Goal: Transaction & Acquisition: Obtain resource

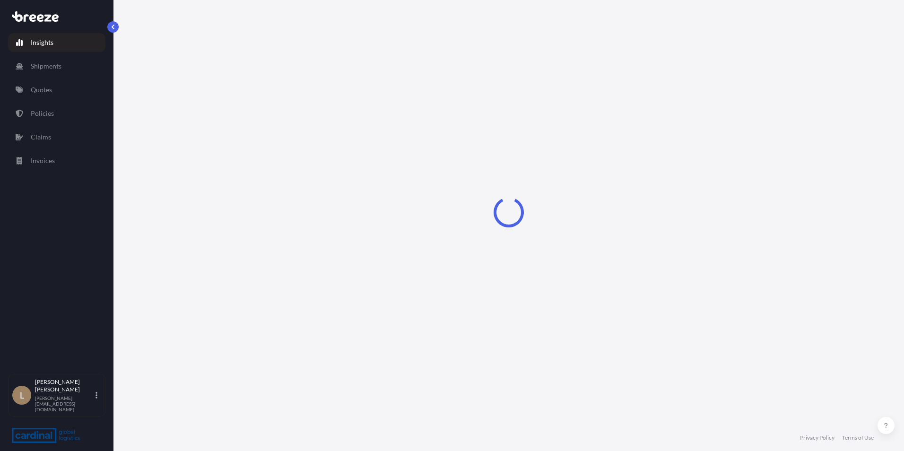
select select "2025"
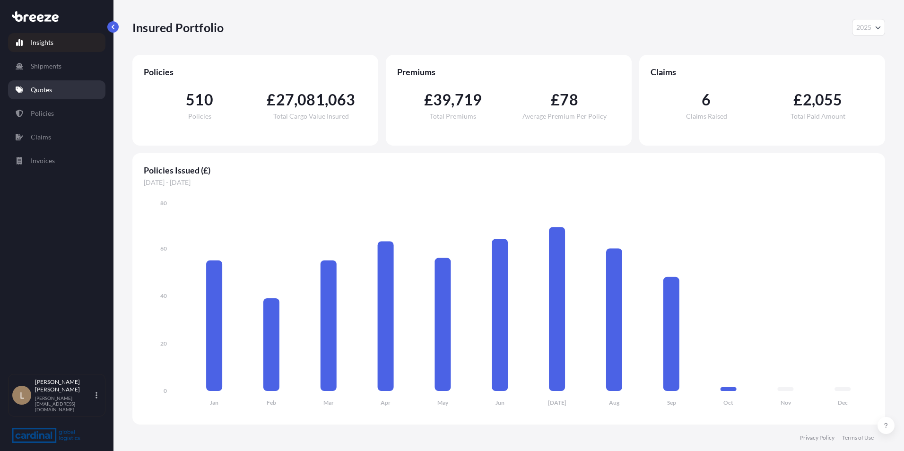
click at [51, 85] on p "Quotes" at bounding box center [41, 89] width 21 height 9
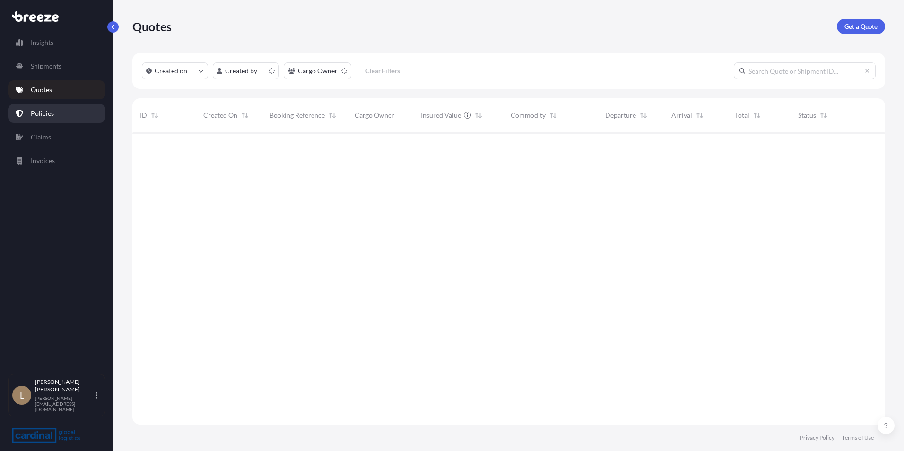
scroll to position [290, 746]
click at [885, 31] on div "Quotes Get a Quote Created on Created by Cargo Owner Clear Filters ID Created O…" at bounding box center [509, 212] width 791 height 425
click at [868, 29] on p "Get a Quote" at bounding box center [861, 26] width 33 height 9
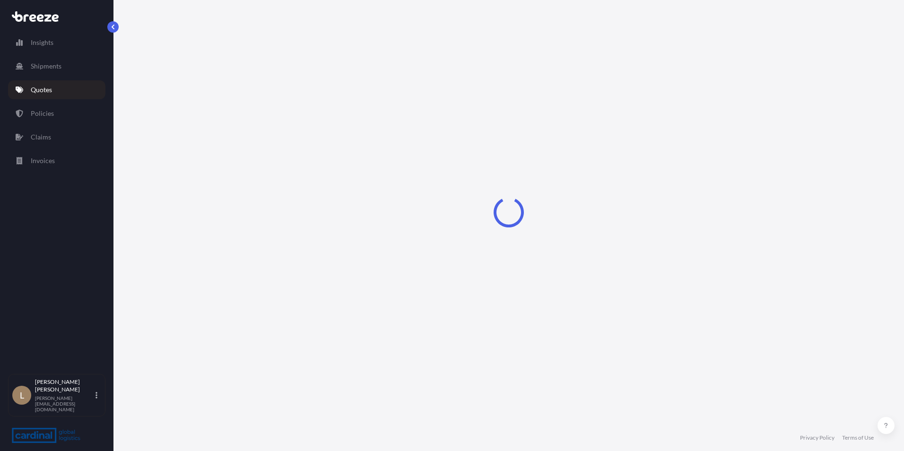
select select "Sea"
select select "1"
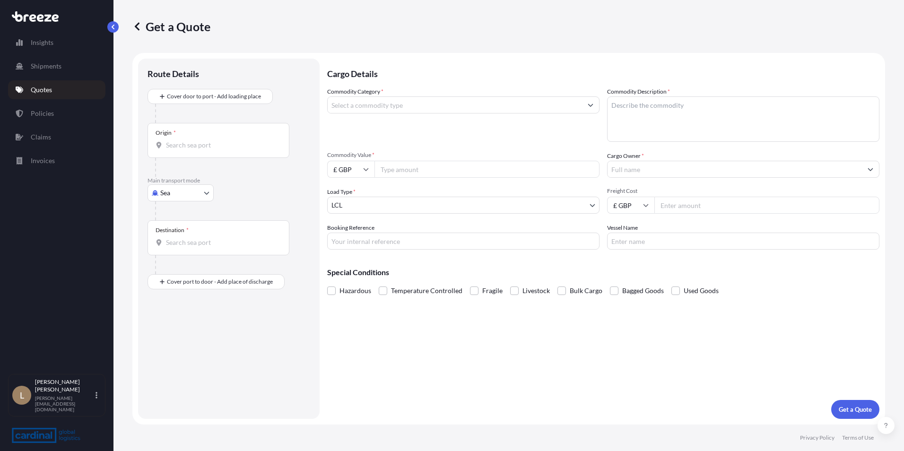
click at [363, 171] on input "£ GBP" at bounding box center [350, 169] width 47 height 17
click at [351, 234] on div "$ USD" at bounding box center [351, 235] width 40 height 18
type input "$ USD"
click at [386, 97] on input "Commodity Category *" at bounding box center [455, 105] width 255 height 17
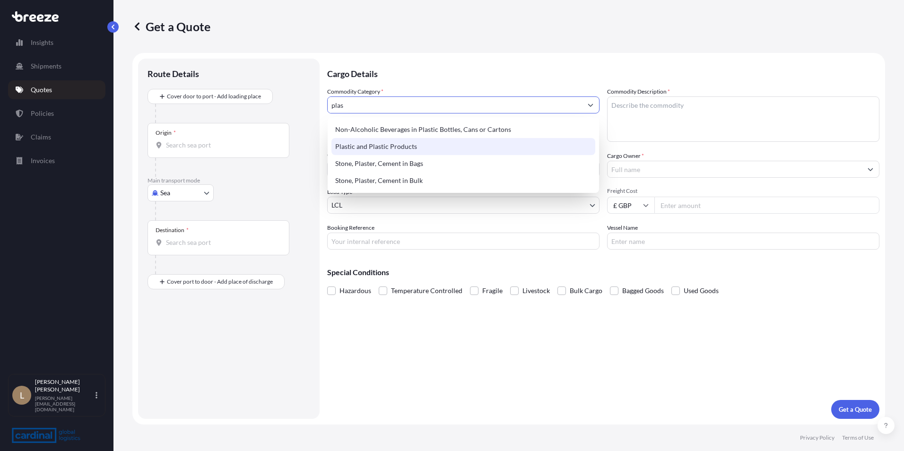
click at [378, 150] on div "Plastic and Plastic Products" at bounding box center [464, 146] width 264 height 17
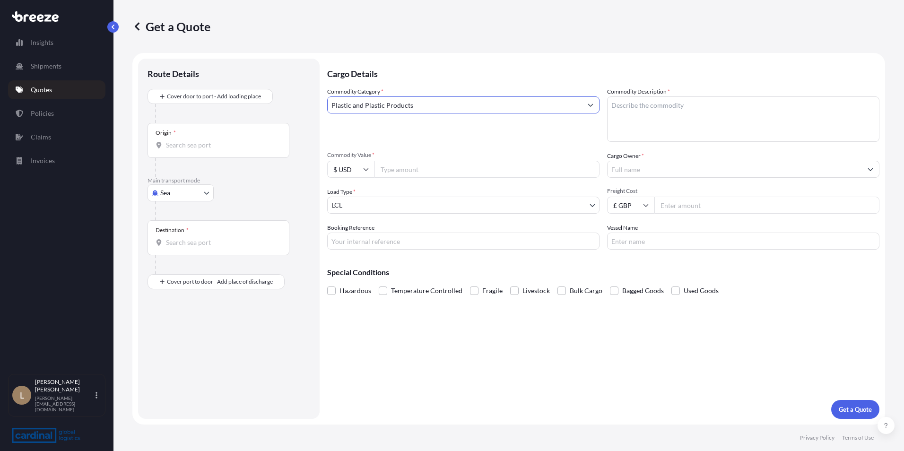
type input "Plastic and Plastic Products"
click at [193, 133] on div "Origin *" at bounding box center [219, 140] width 142 height 35
click at [193, 140] on input "Origin *" at bounding box center [222, 144] width 112 height 9
type input "CNSGH - [GEOGRAPHIC_DATA], [GEOGRAPHIC_DATA]"
click at [219, 246] on input "Destination *" at bounding box center [222, 246] width 112 height 9
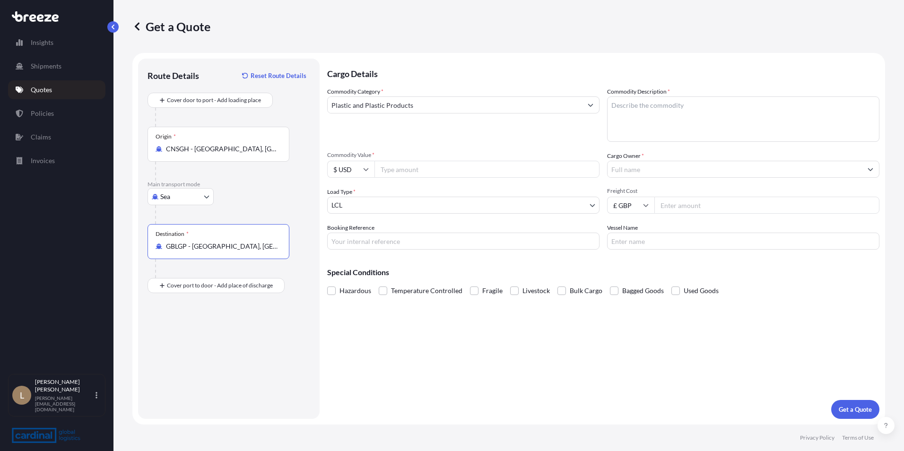
type input "GBLGP - [GEOGRAPHIC_DATA], [GEOGRAPHIC_DATA]"
click at [408, 176] on input "Commodity Value *" at bounding box center [487, 169] width 225 height 17
click at [431, 164] on input "Commodity Value *" at bounding box center [487, 169] width 225 height 17
click at [634, 211] on input "£ GBP" at bounding box center [630, 205] width 47 height 17
click at [626, 265] on div "$ USD" at bounding box center [631, 271] width 40 height 18
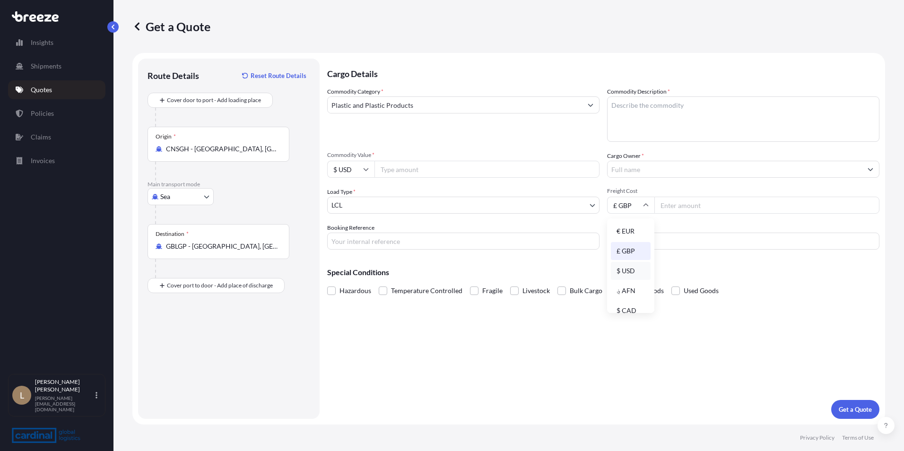
type input "$ USD"
click at [691, 203] on input "Freight Cost" at bounding box center [767, 205] width 225 height 17
type input "3600"
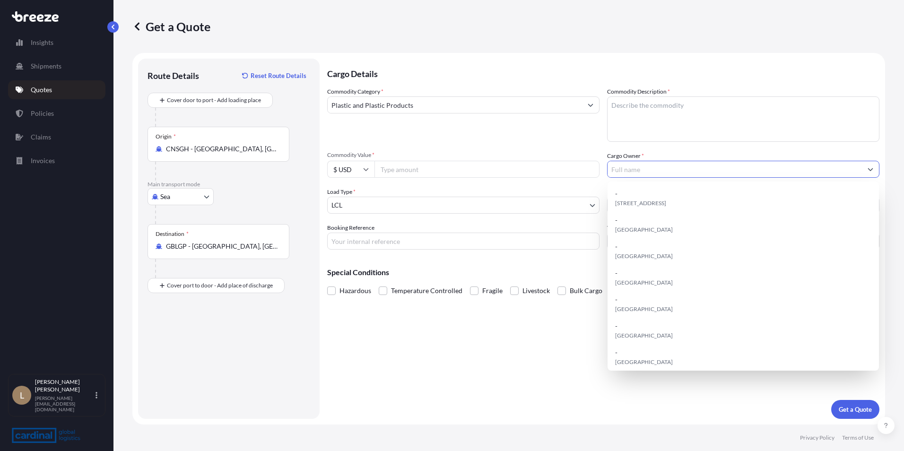
click at [648, 168] on input "Cargo Owner *" at bounding box center [735, 169] width 255 height 17
click at [410, 166] on input "Commodity Value *" at bounding box center [487, 169] width 225 height 17
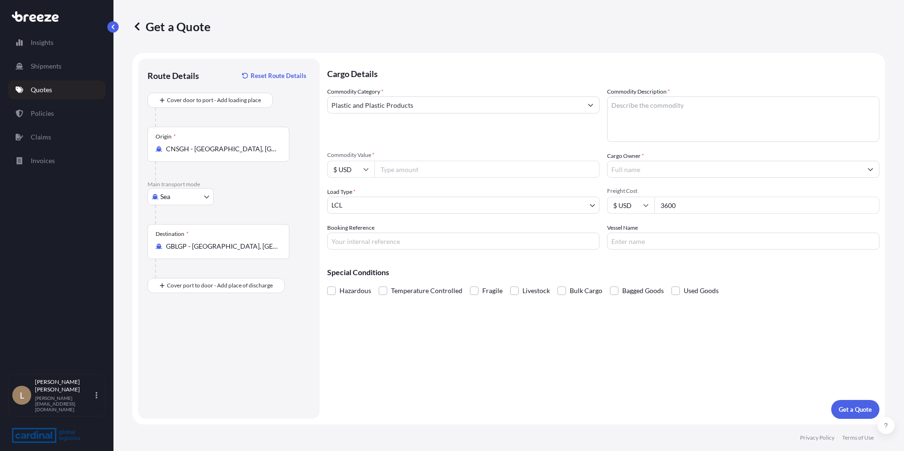
click at [409, 168] on input "Commodity Value *" at bounding box center [487, 169] width 225 height 17
type input "24313.10"
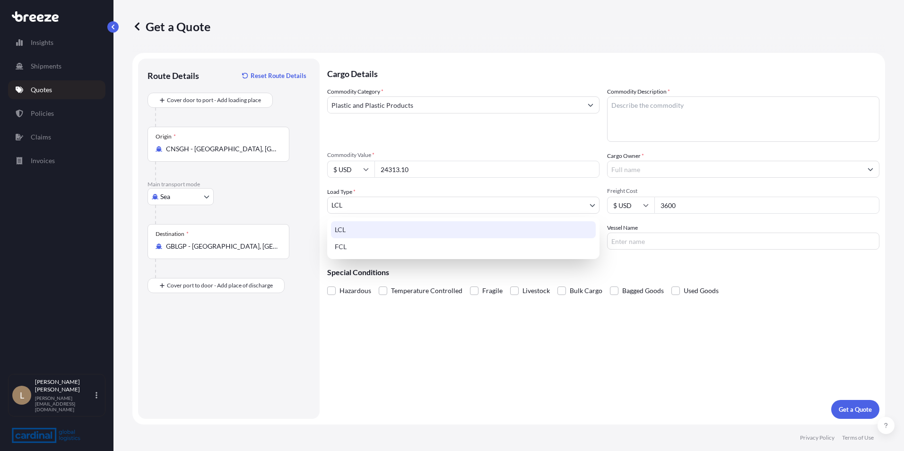
click at [375, 203] on body "Insights Shipments Quotes Policies Claims Invoices L Liam Dolan liam.dolan@card…" at bounding box center [452, 225] width 904 height 451
click at [373, 248] on div "FCL" at bounding box center [463, 246] width 265 height 17
select select "2"
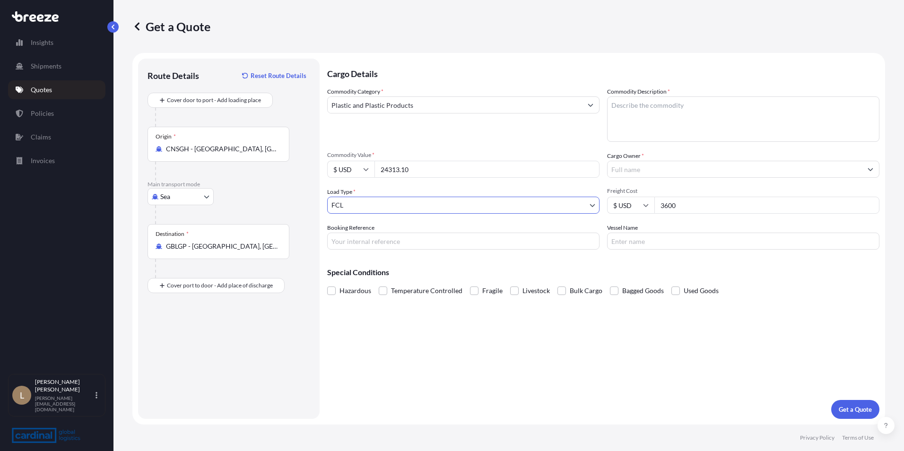
click at [671, 104] on textarea "Commodity Description *" at bounding box center [743, 119] width 272 height 45
type textarea "WPC Cladding"
click at [665, 169] on input "Cargo Owner *" at bounding box center [735, 169] width 255 height 17
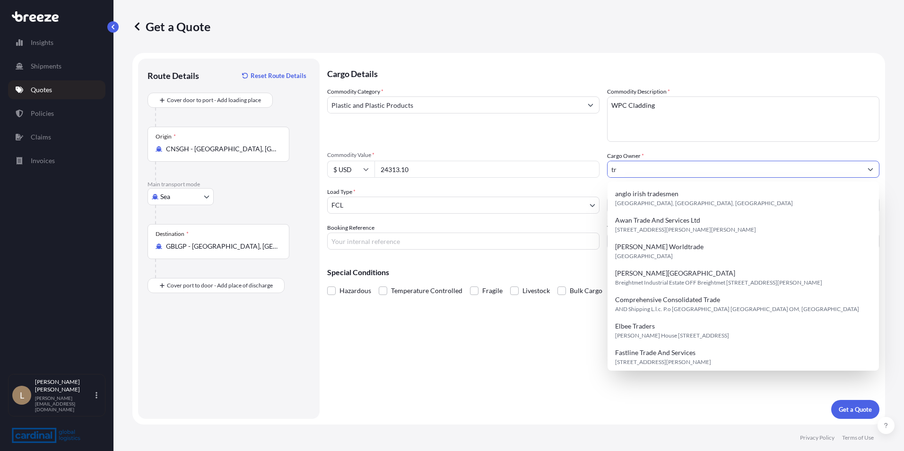
type input "t"
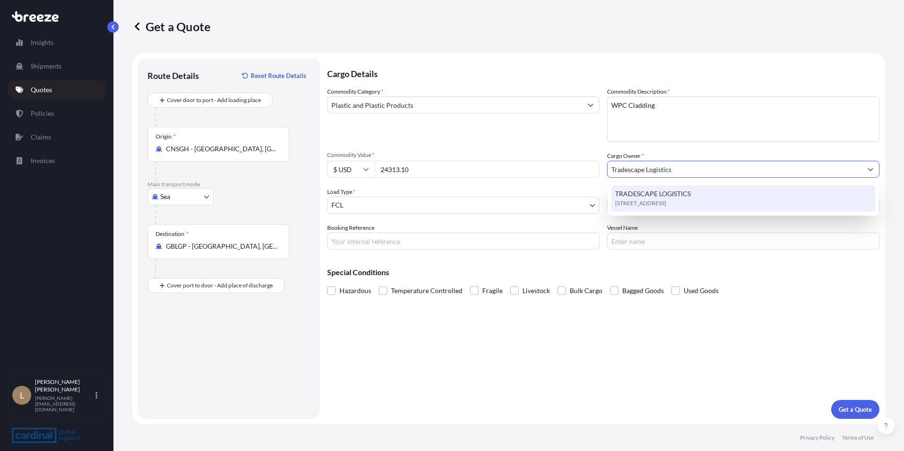
click at [667, 202] on span "[STREET_ADDRESS]" at bounding box center [640, 203] width 51 height 9
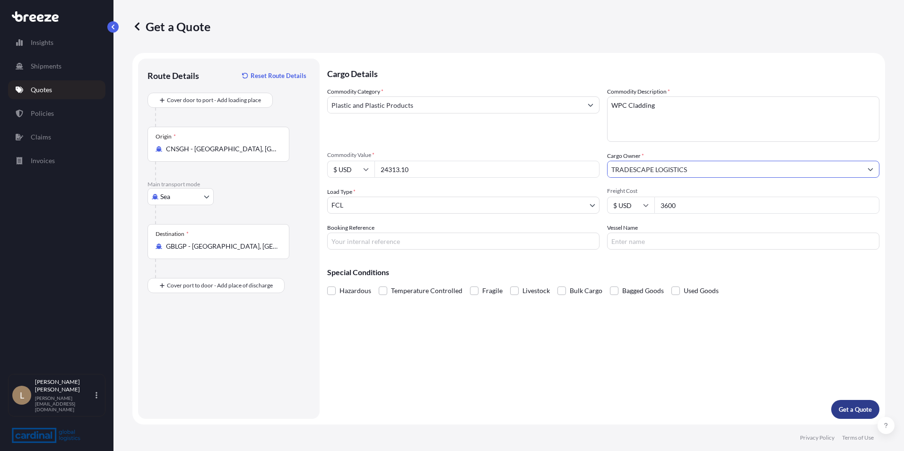
type input "TRADESCAPE LOGISTICS"
click at [845, 407] on p "Get a Quote" at bounding box center [855, 409] width 33 height 9
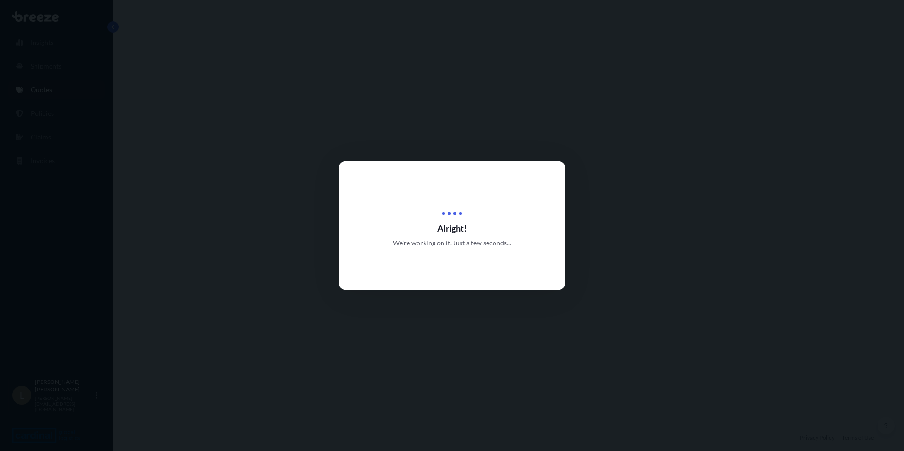
select select "Sea"
select select "2"
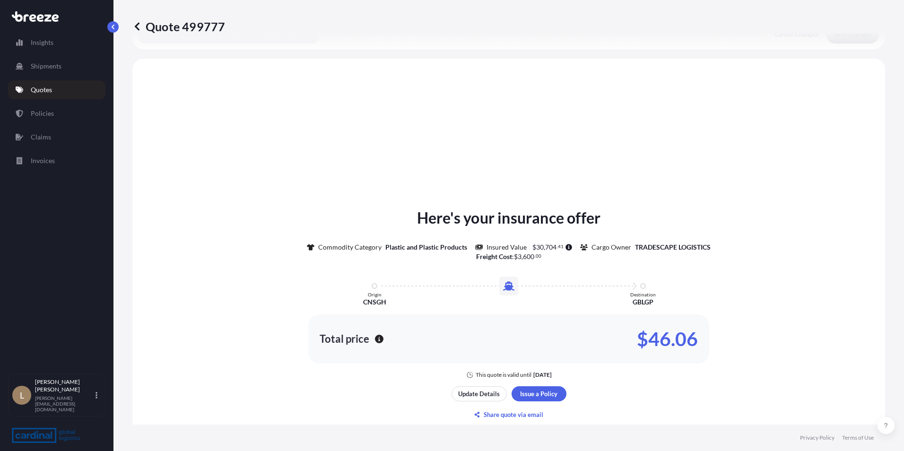
scroll to position [285, 0]
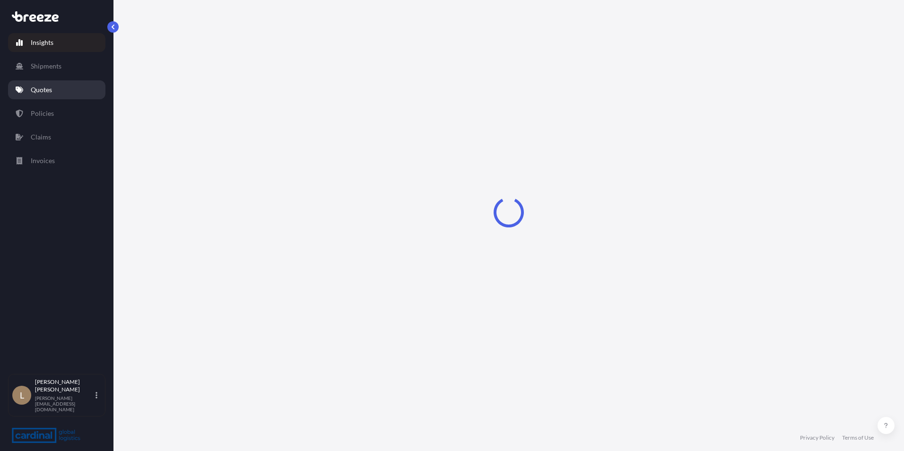
select select "2025"
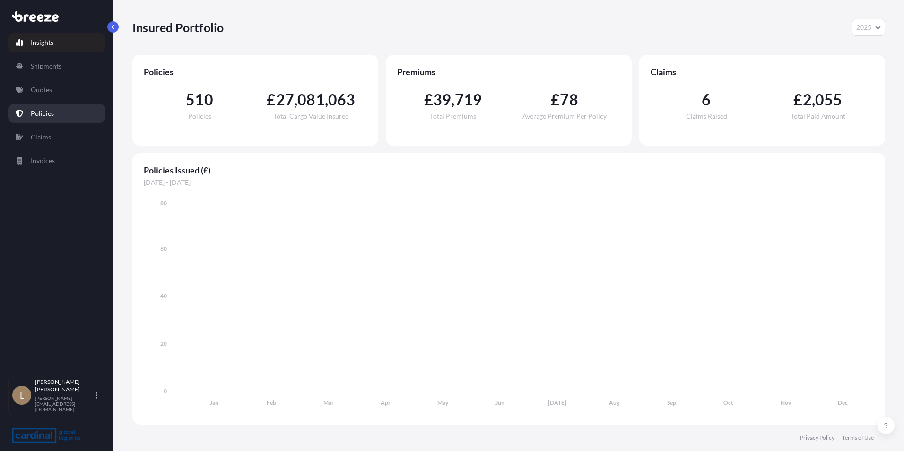
click at [28, 107] on link "Policies" at bounding box center [56, 113] width 97 height 19
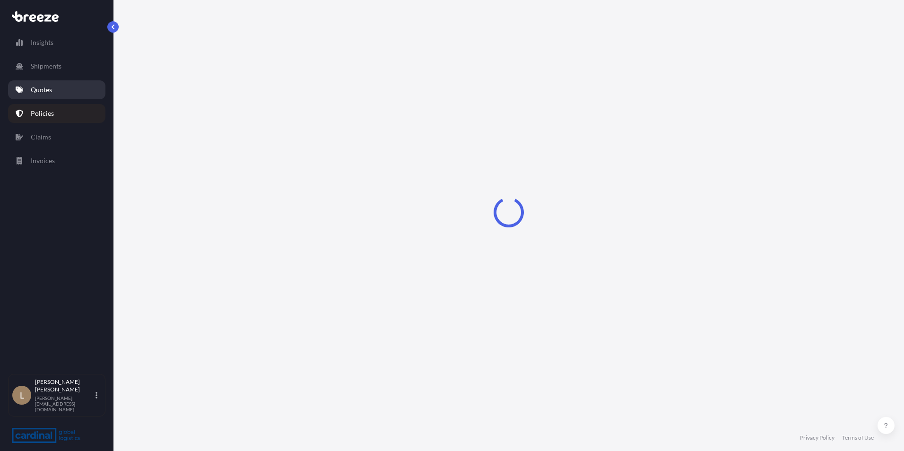
click at [38, 86] on p "Quotes" at bounding box center [41, 89] width 21 height 9
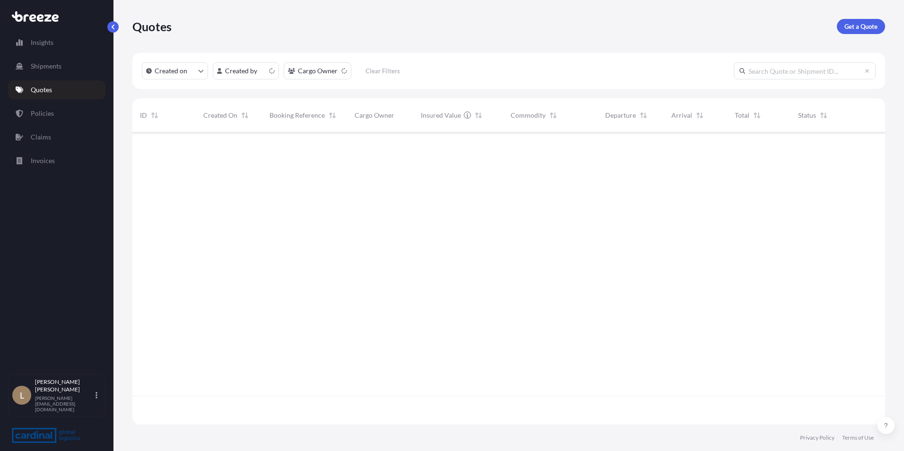
scroll to position [290, 746]
click at [853, 28] on p "Get a Quote" at bounding box center [861, 26] width 33 height 9
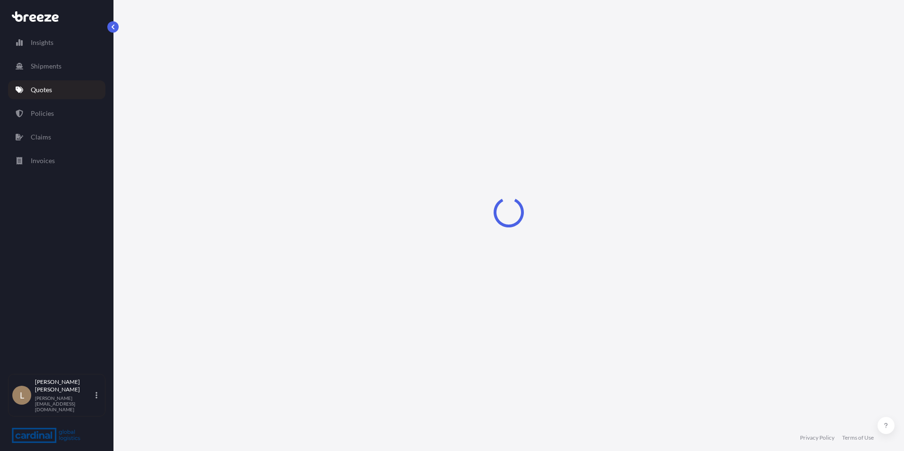
select select "Sea"
select select "1"
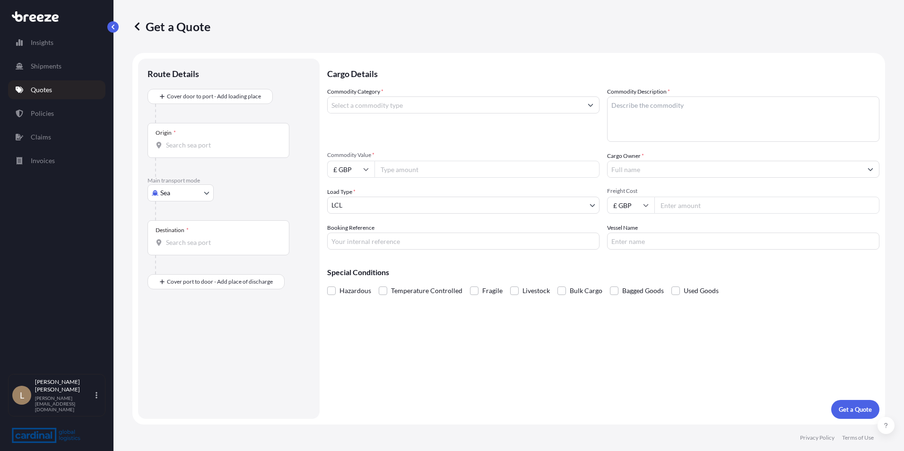
click at [362, 164] on input "£ GBP" at bounding box center [350, 169] width 47 height 17
click at [346, 234] on div "$ USD" at bounding box center [351, 235] width 40 height 18
type input "$ USD"
click at [401, 165] on input "Commodity Value *" at bounding box center [487, 169] width 225 height 17
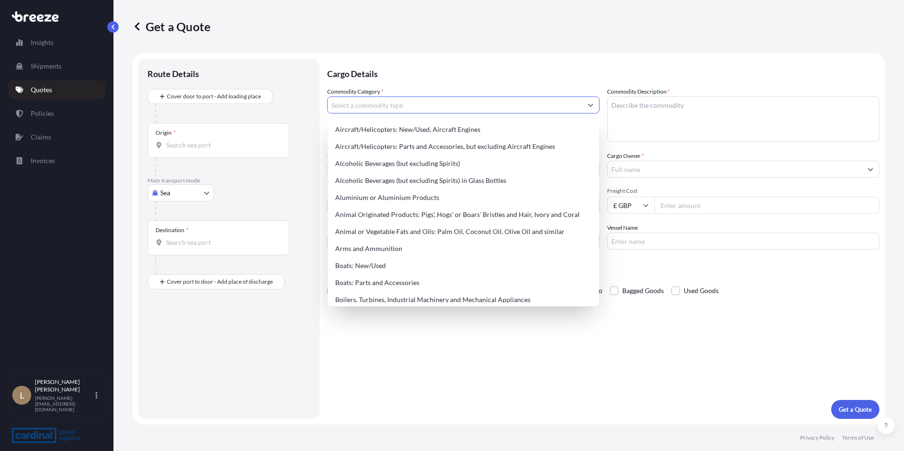
click at [399, 100] on input "Commodity Category *" at bounding box center [455, 105] width 255 height 17
click at [205, 136] on div "Origin *" at bounding box center [219, 140] width 142 height 35
click at [205, 140] on input "Origin *" at bounding box center [222, 144] width 112 height 9
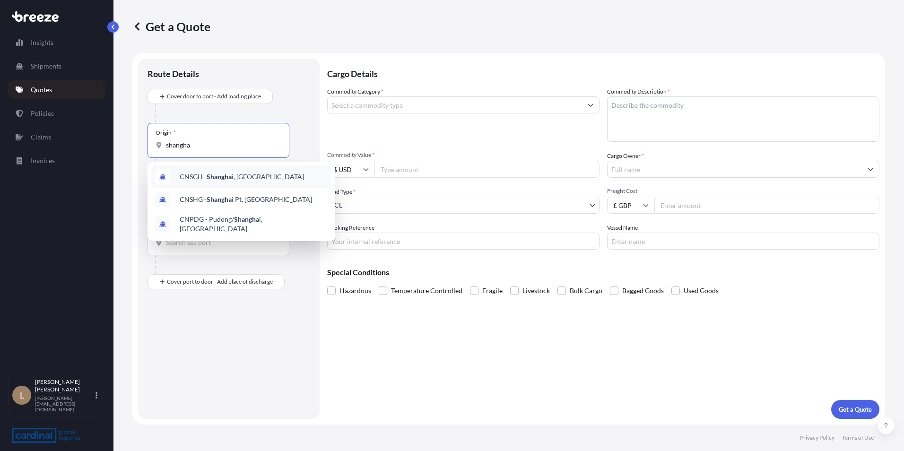
click at [264, 166] on div "CNSGH - Shangha i, [GEOGRAPHIC_DATA]" at bounding box center [241, 177] width 180 height 23
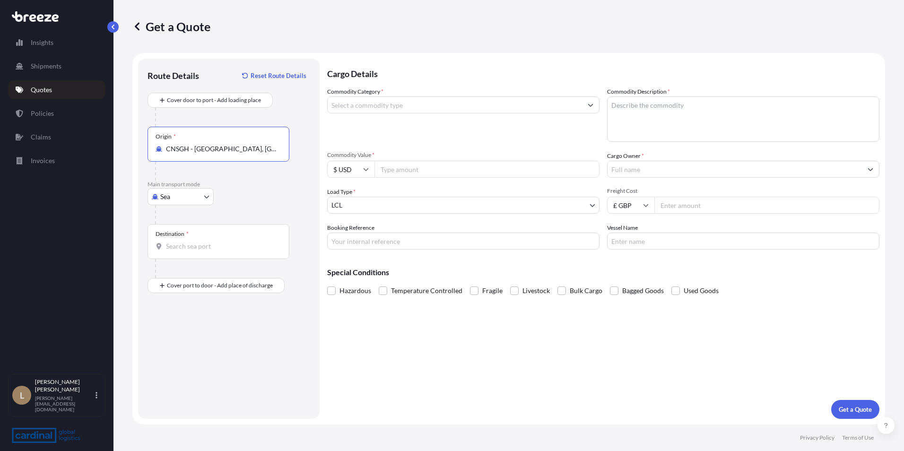
type input "CNSGH - [GEOGRAPHIC_DATA], [GEOGRAPHIC_DATA]"
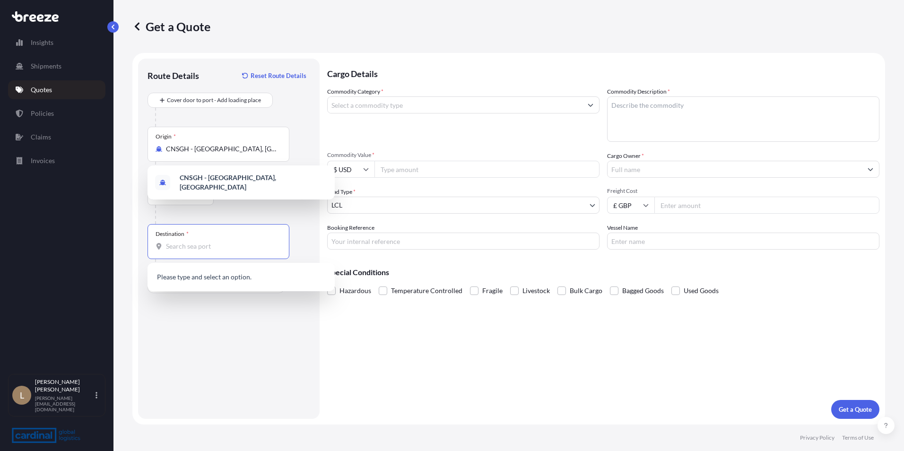
click at [197, 244] on input "Destination *" at bounding box center [222, 246] width 112 height 9
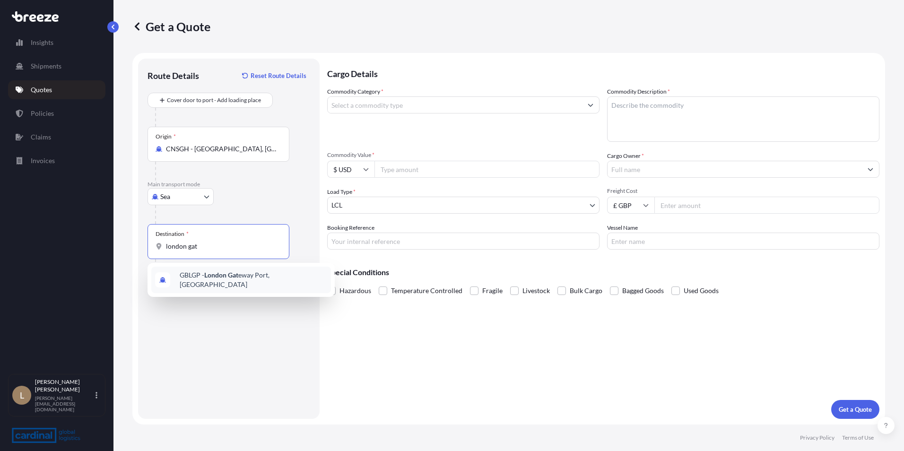
click at [204, 274] on span "GBLGP - [GEOGRAPHIC_DATA] Gat eway Port, [GEOGRAPHIC_DATA]" at bounding box center [254, 280] width 148 height 19
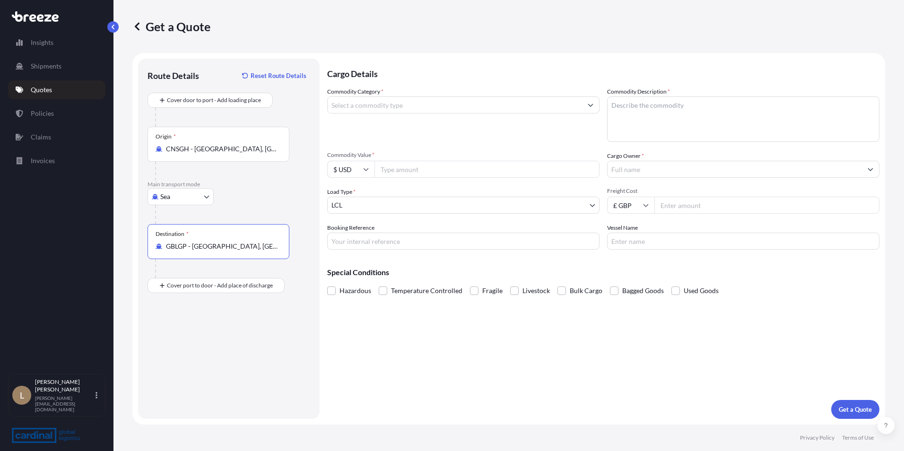
type input "GBLGP - [GEOGRAPHIC_DATA], [GEOGRAPHIC_DATA]"
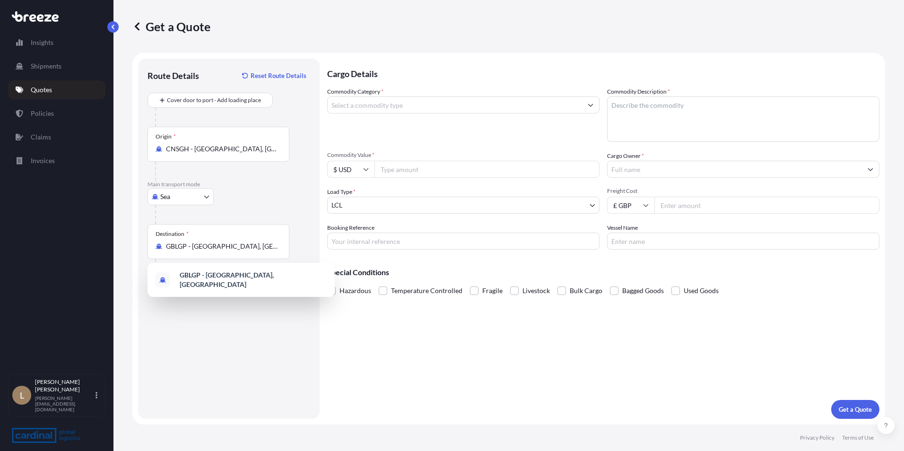
click at [400, 176] on input "Commodity Value *" at bounding box center [487, 169] width 225 height 17
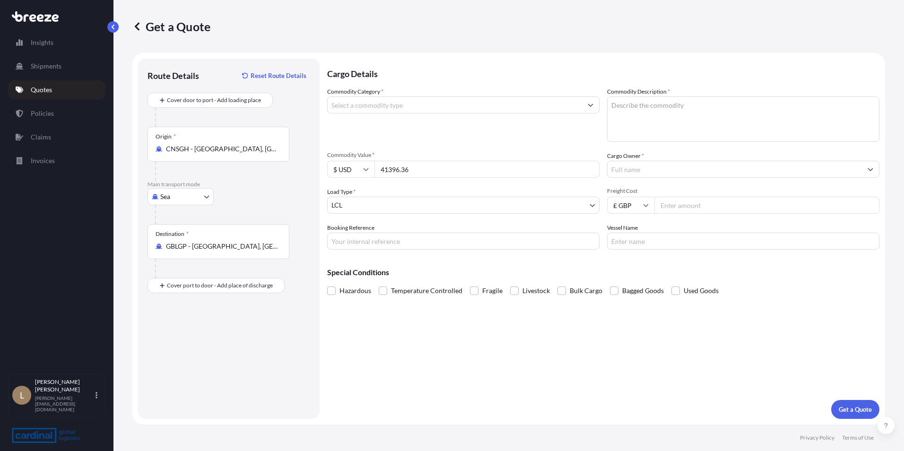
type input "41396.36"
click at [385, 94] on div "Commodity Category *" at bounding box center [463, 114] width 272 height 55
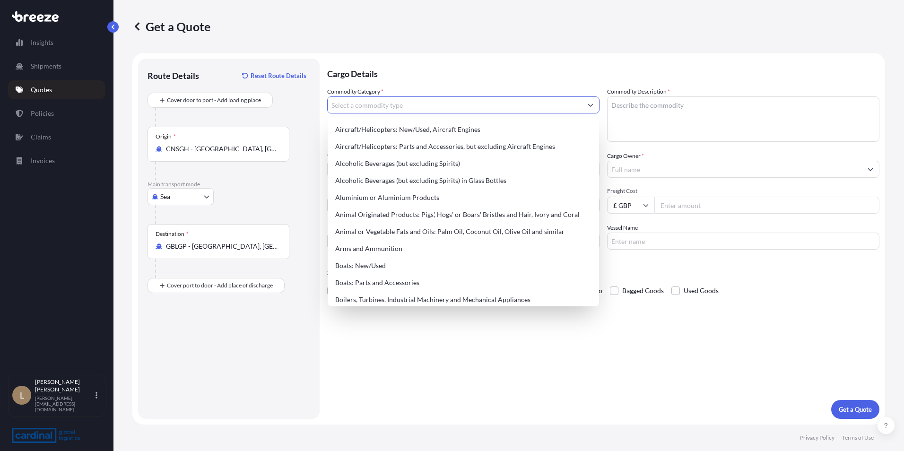
click at [385, 104] on input "Commodity Category *" at bounding box center [455, 105] width 255 height 17
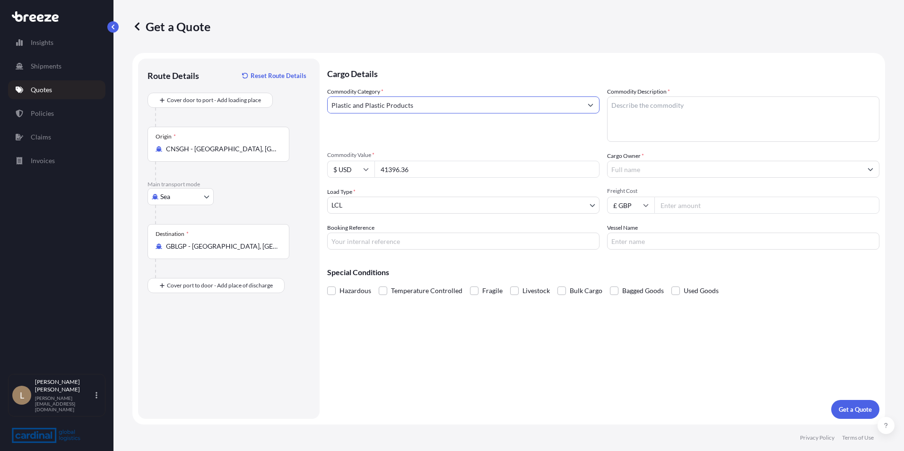
type input "Plastic and Plastic Products"
click at [676, 122] on textarea "Commodity Description *" at bounding box center [743, 119] width 272 height 45
type textarea "WPC Fence"
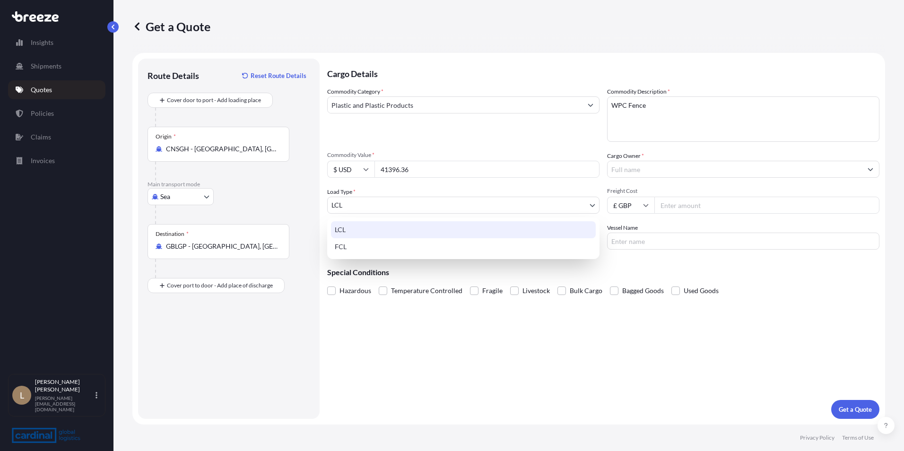
click at [381, 208] on body "Insights Shipments Quotes Policies Claims Invoices L [PERSON_NAME] [EMAIL_ADDRE…" at bounding box center [452, 225] width 904 height 451
click at [374, 253] on div "FCL" at bounding box center [463, 246] width 265 height 17
select select "2"
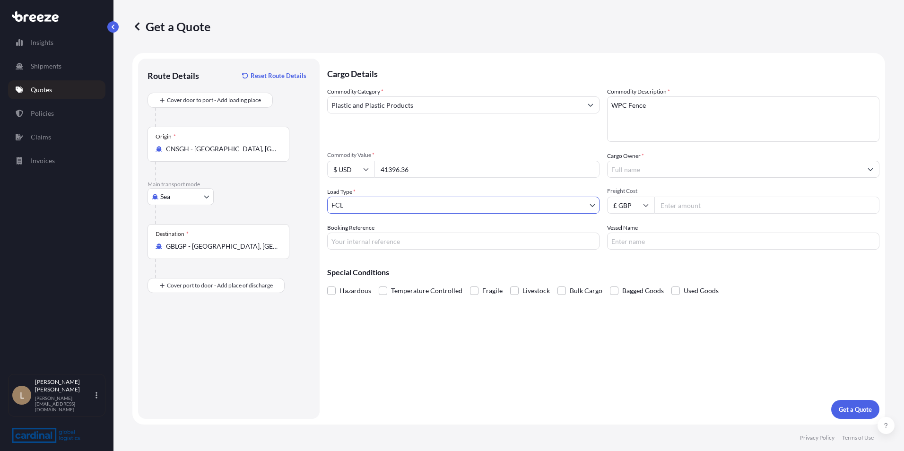
click at [640, 174] on input "Cargo Owner *" at bounding box center [735, 169] width 255 height 17
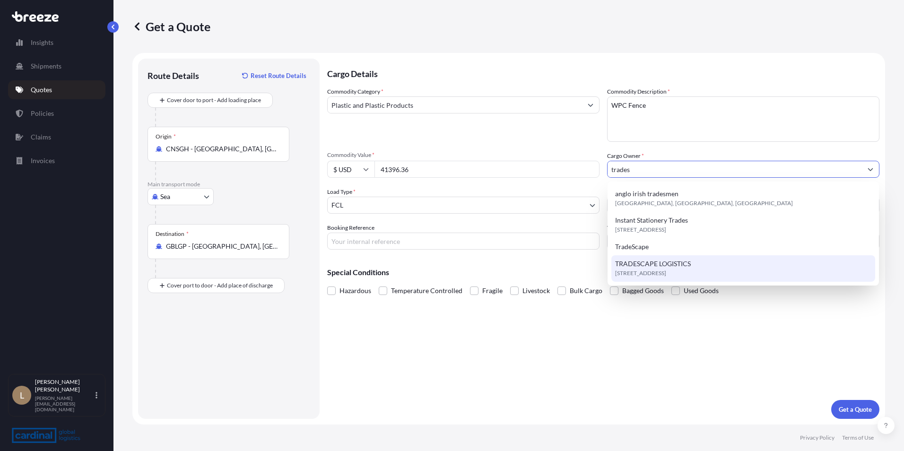
click at [640, 263] on span "TRADESCAPE LOGISTICS" at bounding box center [653, 263] width 76 height 9
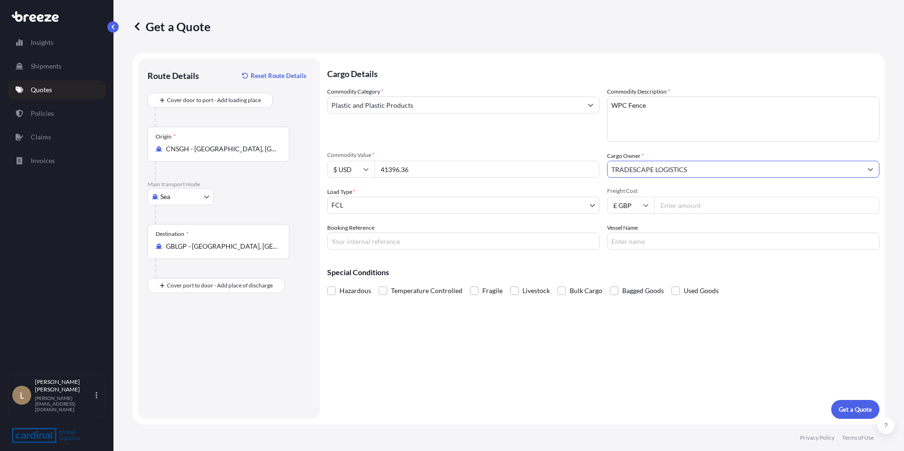
type input "TRADESCAPE LOGISTICS"
click at [641, 204] on input "£ GBP" at bounding box center [630, 205] width 47 height 17
click at [627, 266] on div "$ USD" at bounding box center [631, 271] width 40 height 18
type input "$ USD"
click at [665, 219] on div "Commodity Category * Plastic and Plastic Products Commodity Description * WPC F…" at bounding box center [603, 168] width 553 height 163
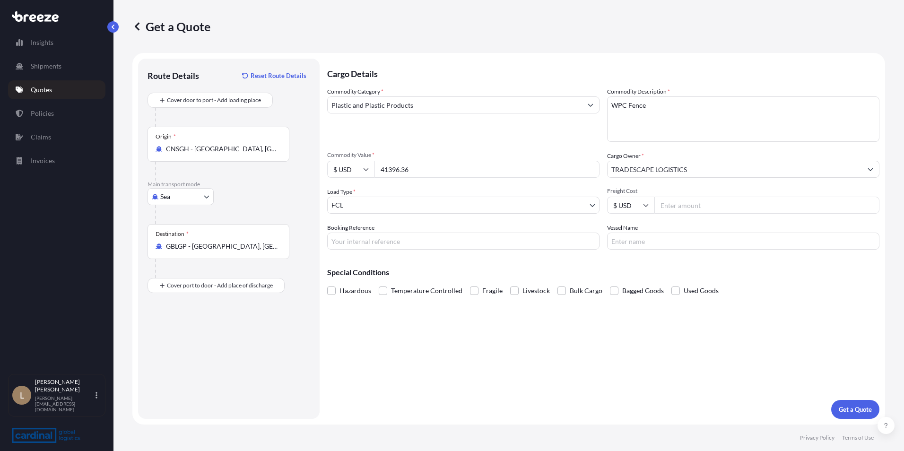
click at [670, 207] on input "Freight Cost" at bounding box center [767, 205] width 225 height 17
type input "1800"
click at [848, 405] on p "Get a Quote" at bounding box center [855, 409] width 33 height 9
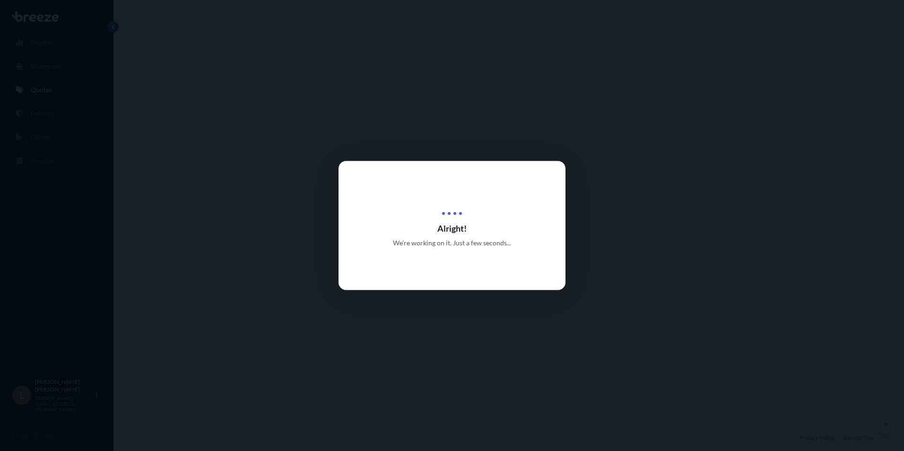
select select "Sea"
select select "2"
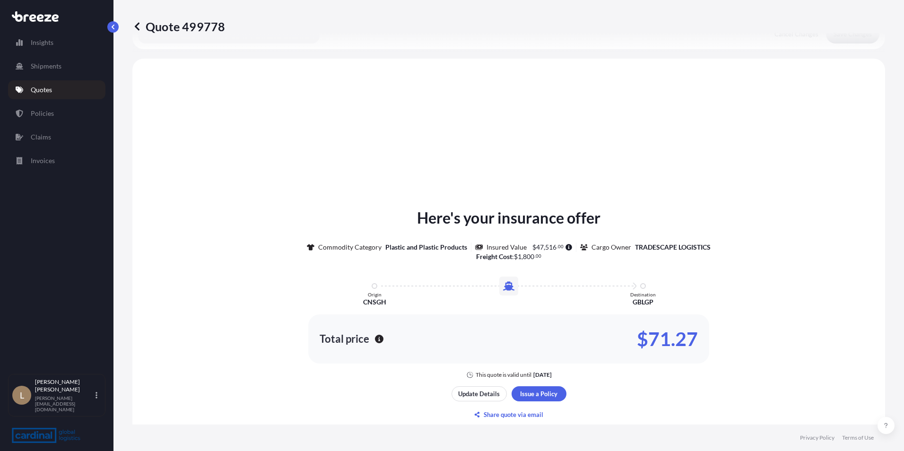
scroll to position [285, 0]
